Goal: Information Seeking & Learning: Learn about a topic

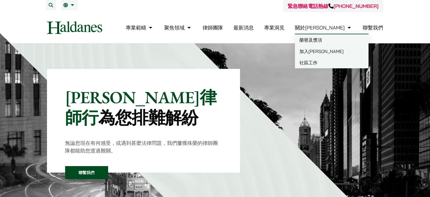
click at [345, 51] on link "加入[PERSON_NAME]" at bounding box center [332, 51] width 74 height 11
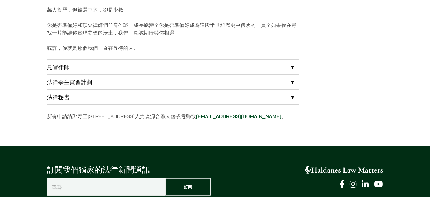
scroll to position [460, 0]
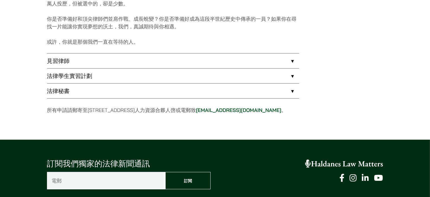
click at [91, 60] on link "見習律師" at bounding box center [173, 60] width 252 height 15
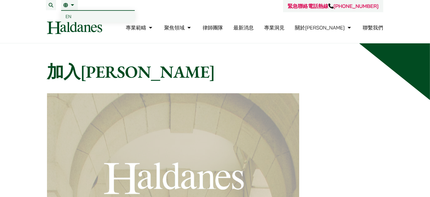
click at [67, 16] on span "EN" at bounding box center [69, 17] width 6 height 6
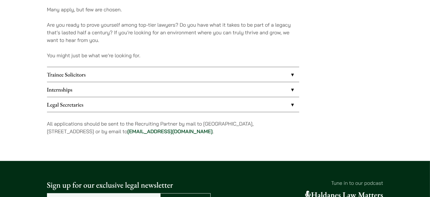
scroll to position [469, 0]
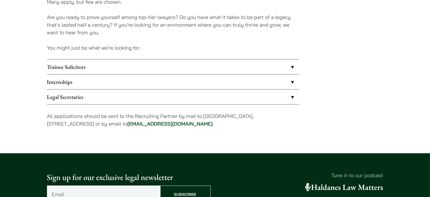
click at [124, 70] on link "Trainee Solicitors" at bounding box center [173, 66] width 252 height 15
